Goal: Task Accomplishment & Management: Use online tool/utility

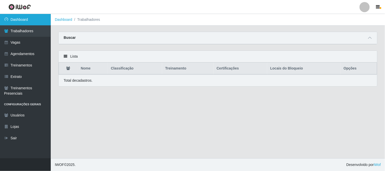
click at [31, 20] on link "Dashboard" at bounding box center [25, 19] width 51 height 11
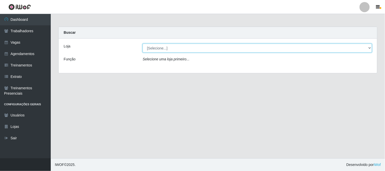
drag, startPoint x: 162, startPoint y: 48, endPoint x: 162, endPoint y: 52, distance: 3.8
click at [162, 48] on select "[Selecione...] Sapore D'italia" at bounding box center [258, 48] width 230 height 9
select select "266"
click at [143, 44] on select "[Selecione...] Sapore D'italia" at bounding box center [258, 48] width 230 height 9
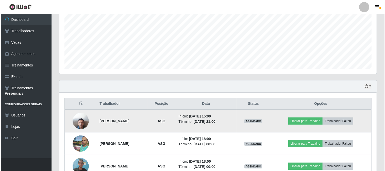
scroll to position [141, 0]
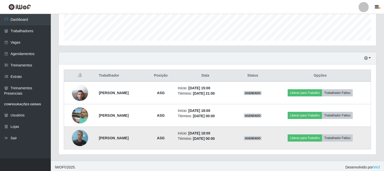
click at [80, 136] on img at bounding box center [80, 138] width 16 height 22
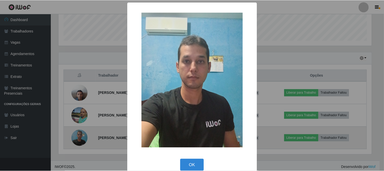
scroll to position [105, 314]
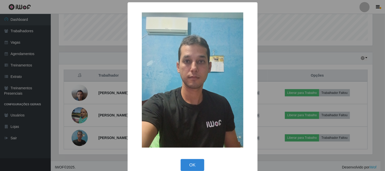
click at [283, 44] on div "× OK Cancel" at bounding box center [192, 85] width 385 height 171
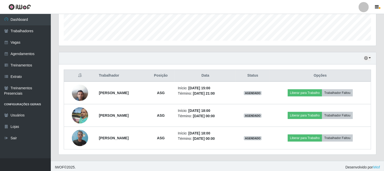
scroll to position [105, 317]
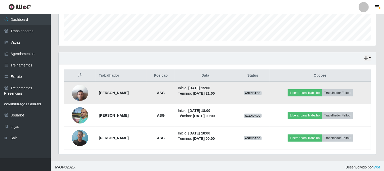
click at [77, 91] on img at bounding box center [80, 93] width 16 height 22
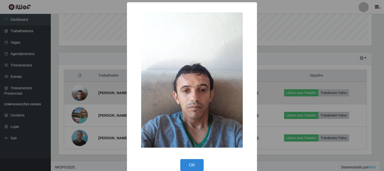
scroll to position [105, 314]
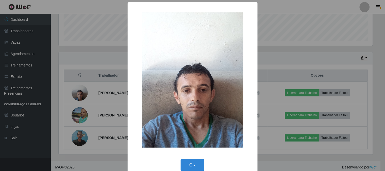
click at [278, 49] on div "× OK Cancel" at bounding box center [192, 85] width 385 height 171
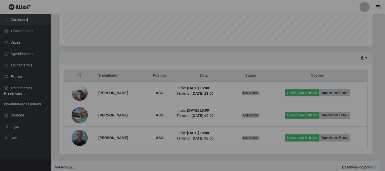
scroll to position [105, 317]
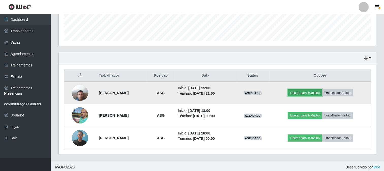
click at [309, 95] on button "Liberar para Trabalho" at bounding box center [305, 92] width 34 height 7
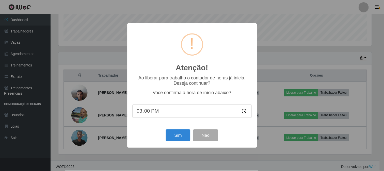
scroll to position [105, 314]
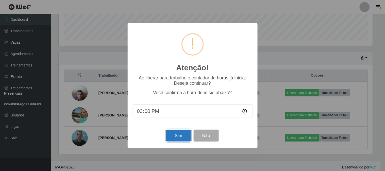
click at [182, 140] on button "Sim" at bounding box center [178, 136] width 25 height 12
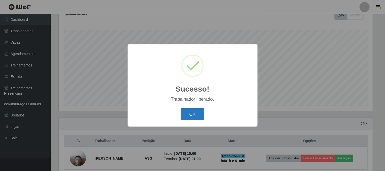
click at [194, 112] on button "OK" at bounding box center [193, 114] width 24 height 12
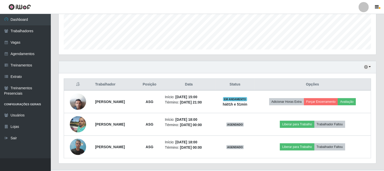
scroll to position [143, 0]
